Goal: Find specific page/section: Find specific page/section

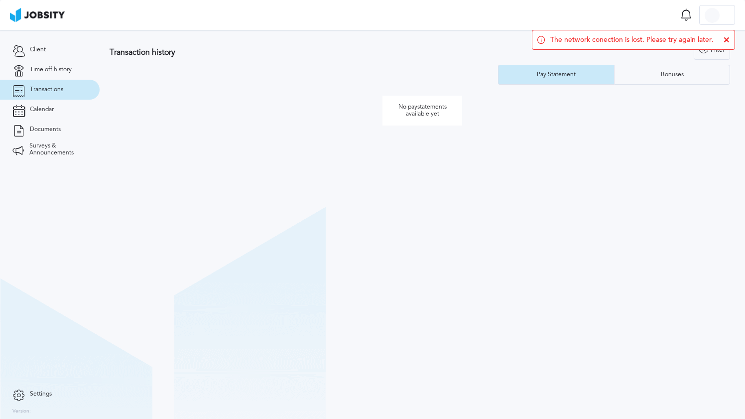
click at [686, 42] on span "The network conection is lost. Please try again later." at bounding box center [631, 40] width 163 height 8
click at [272, 93] on div "No paystatements available yet" at bounding box center [423, 111] width 626 height 42
click at [43, 45] on link "Client" at bounding box center [50, 50] width 100 height 20
